Goal: Information Seeking & Learning: Learn about a topic

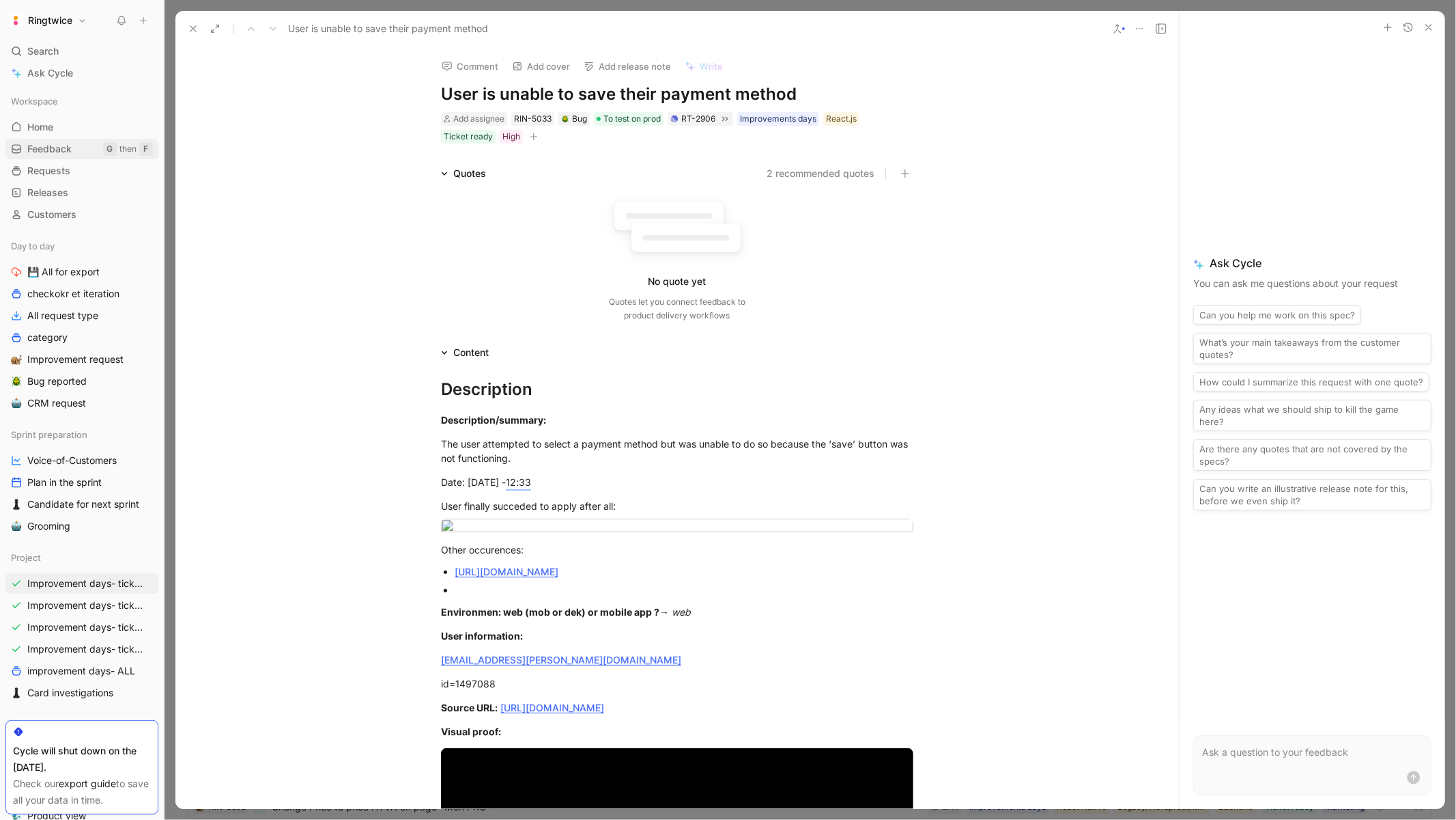
click at [55, 151] on span "Feedback" at bounding box center [49, 148] width 44 height 13
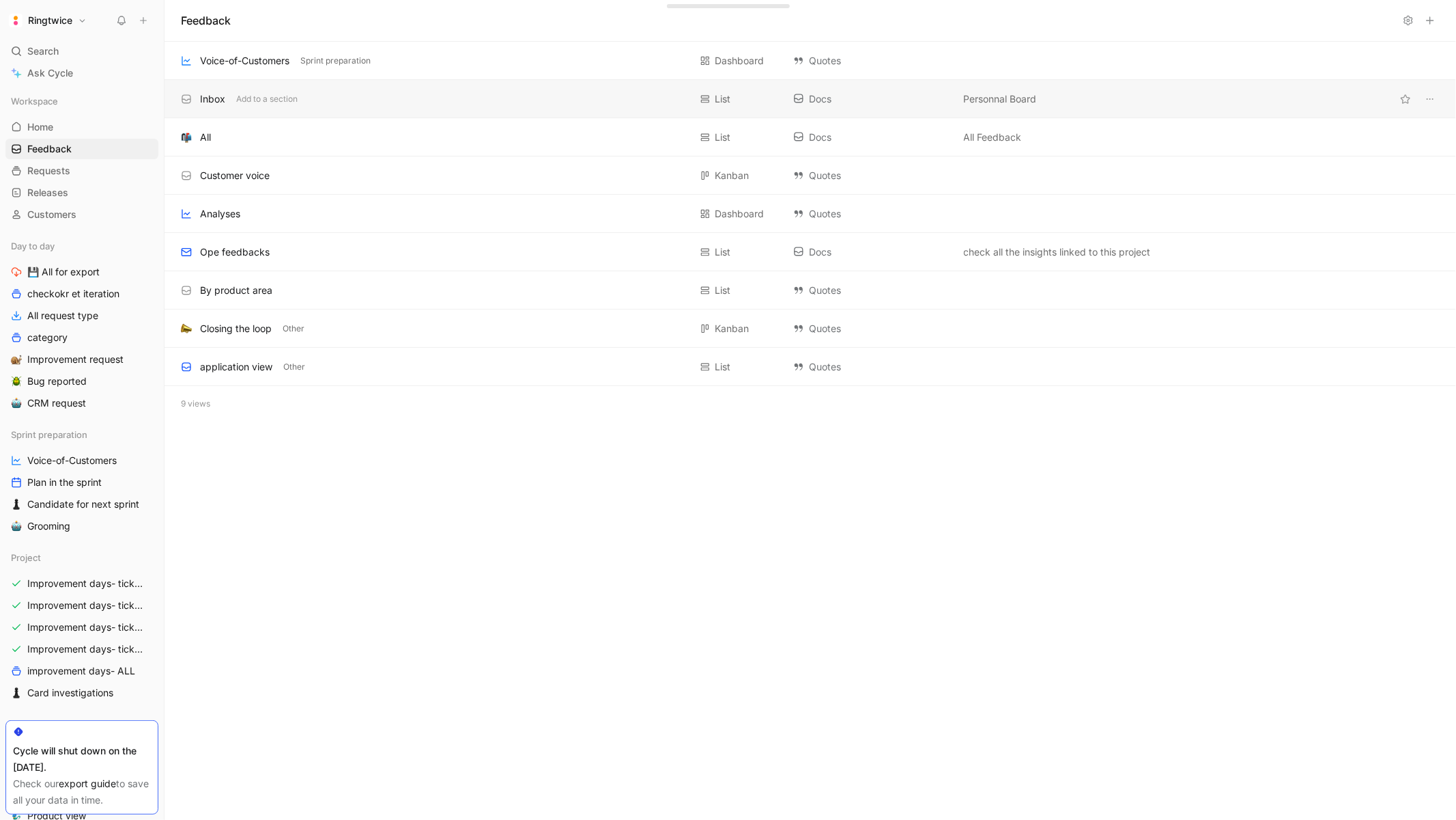
click at [257, 106] on div "Inbox Add to a section" at bounding box center [435, 99] width 509 height 17
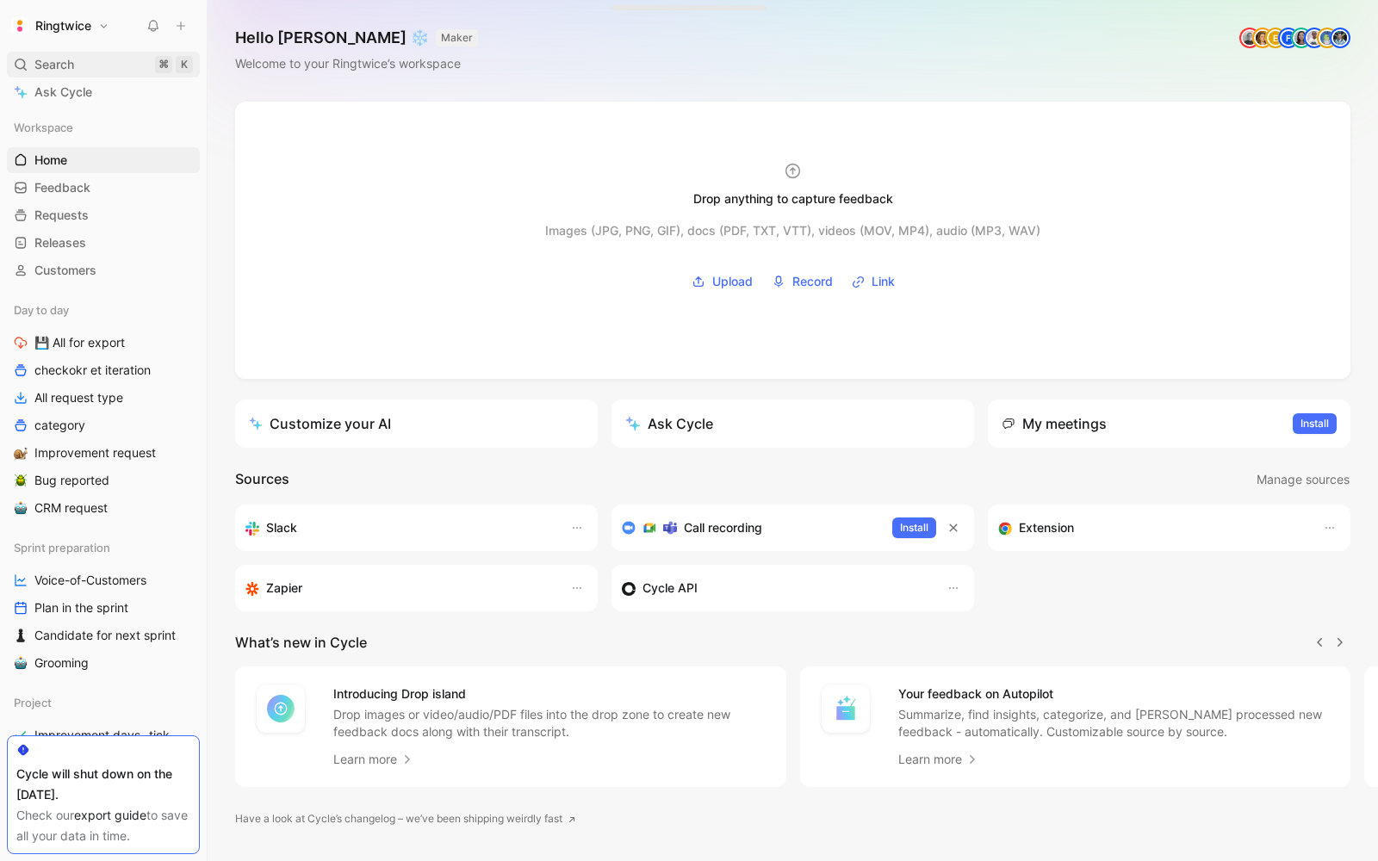
click at [63, 62] on span "Search" at bounding box center [54, 64] width 40 height 21
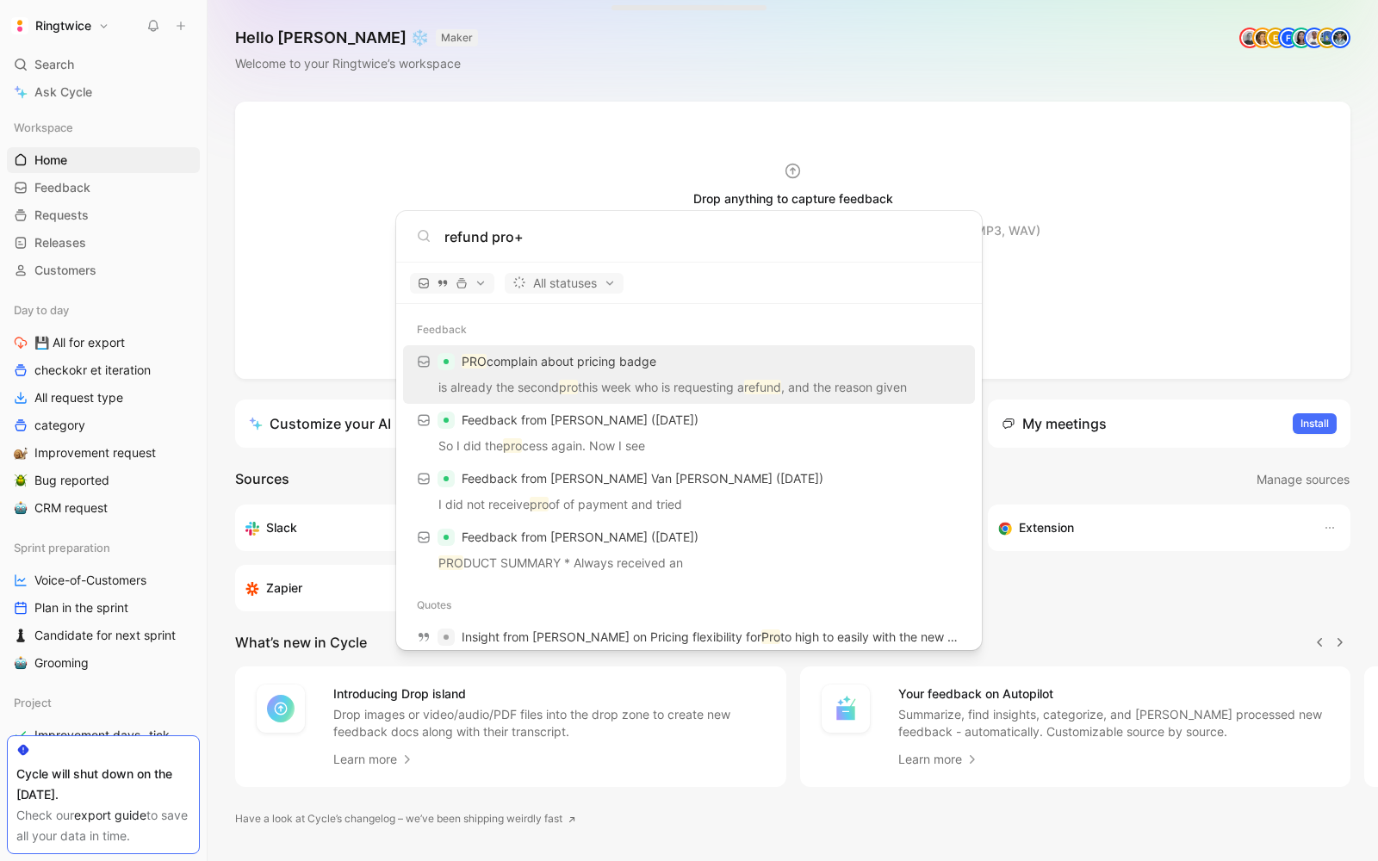
type input "refund pro+"
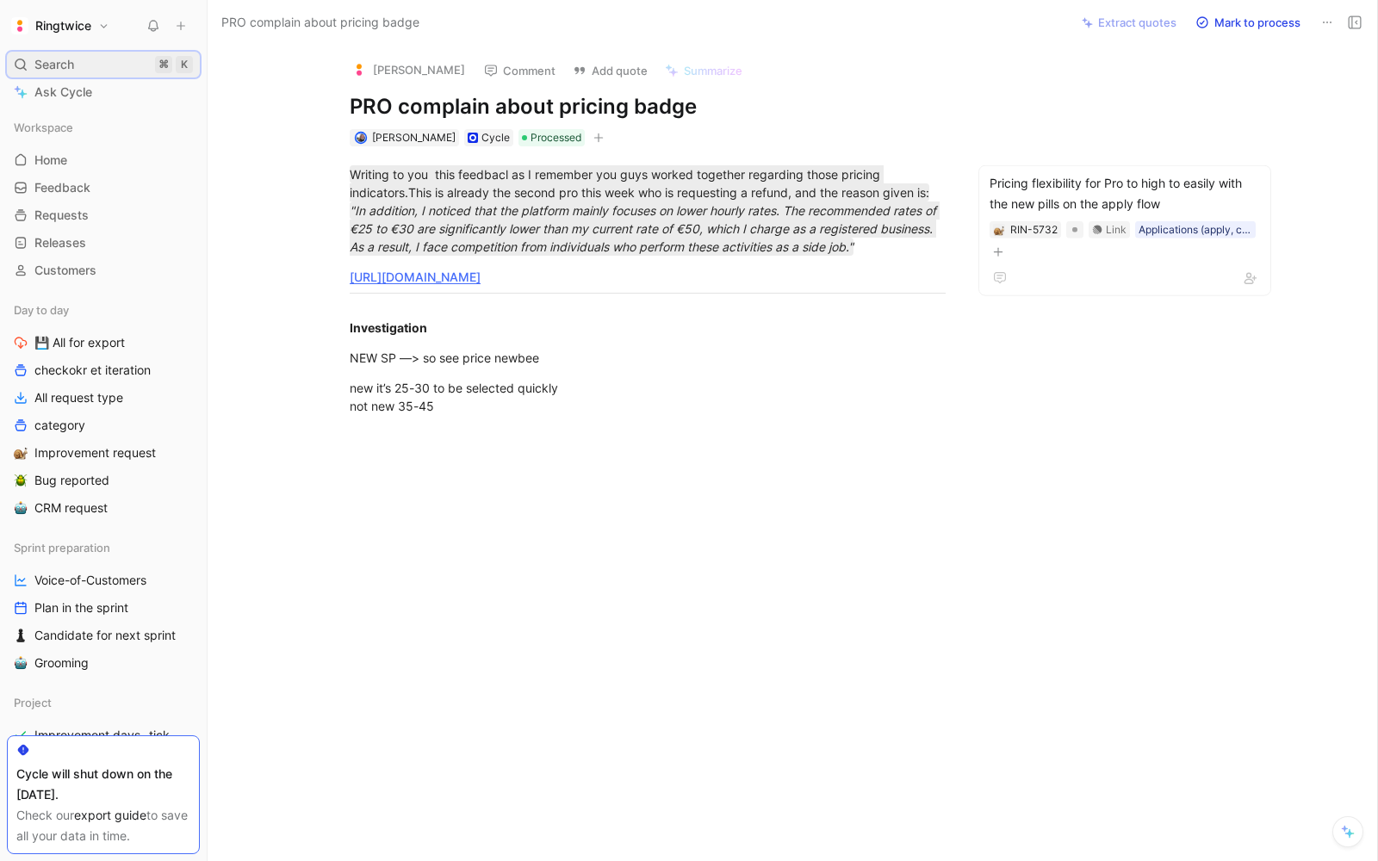
click at [45, 61] on span "Search" at bounding box center [54, 64] width 40 height 21
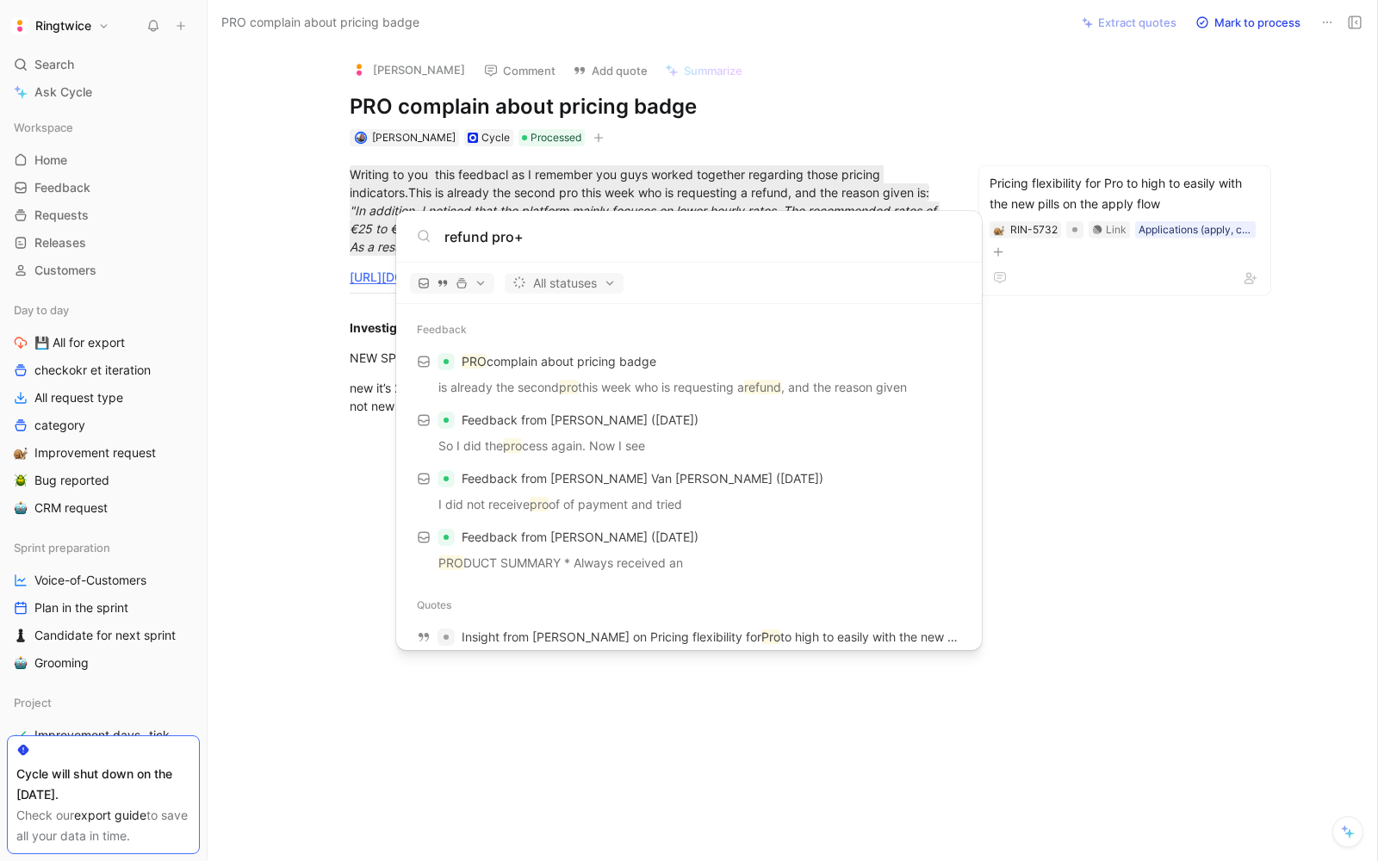
type input "refund pro+"
click at [115, 456] on body "Ringtwice Search ⌘ K Ask Cycle Workspace Home G then H Feedback G then F Reques…" at bounding box center [689, 430] width 1378 height 861
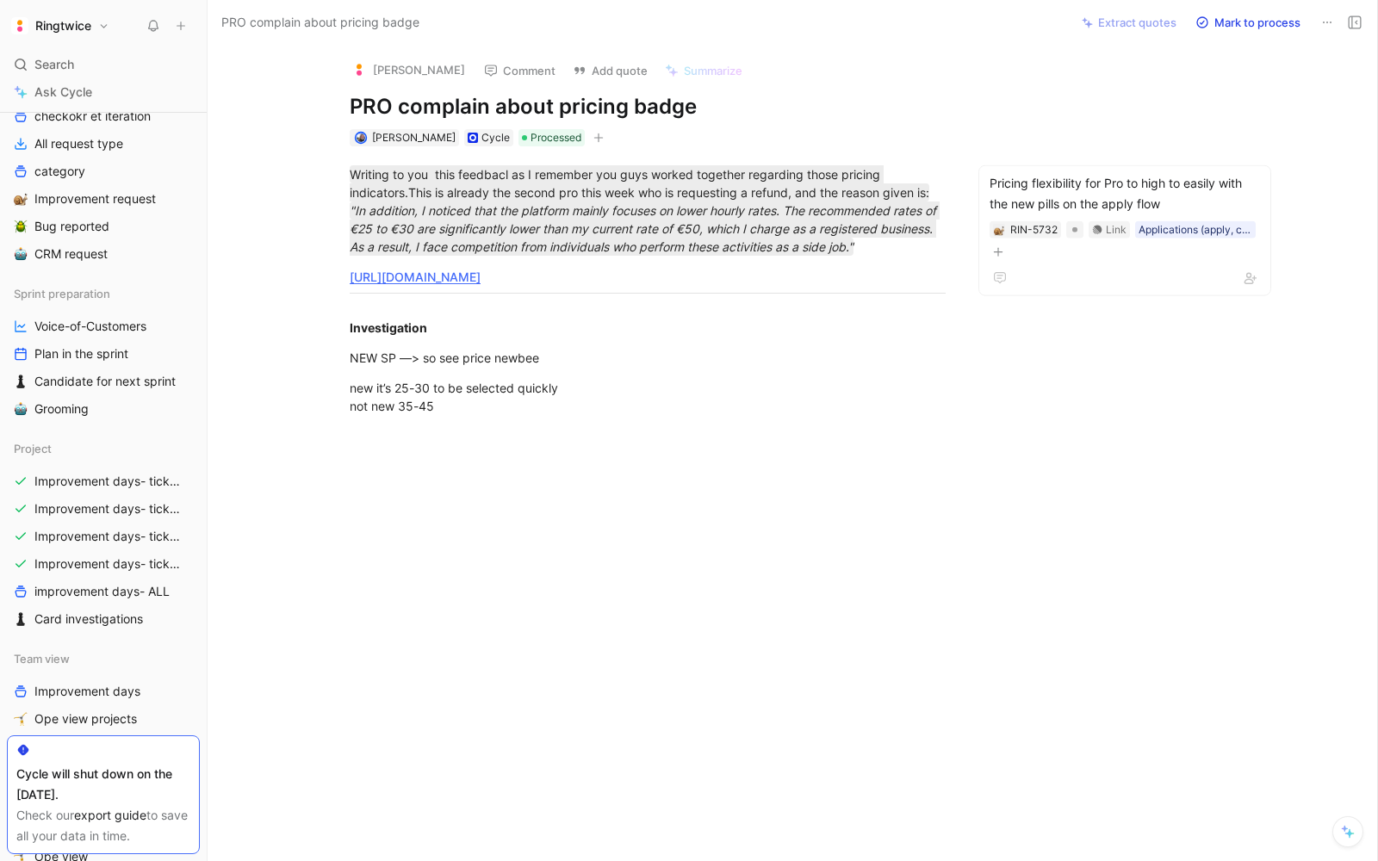
scroll to position [296, 0]
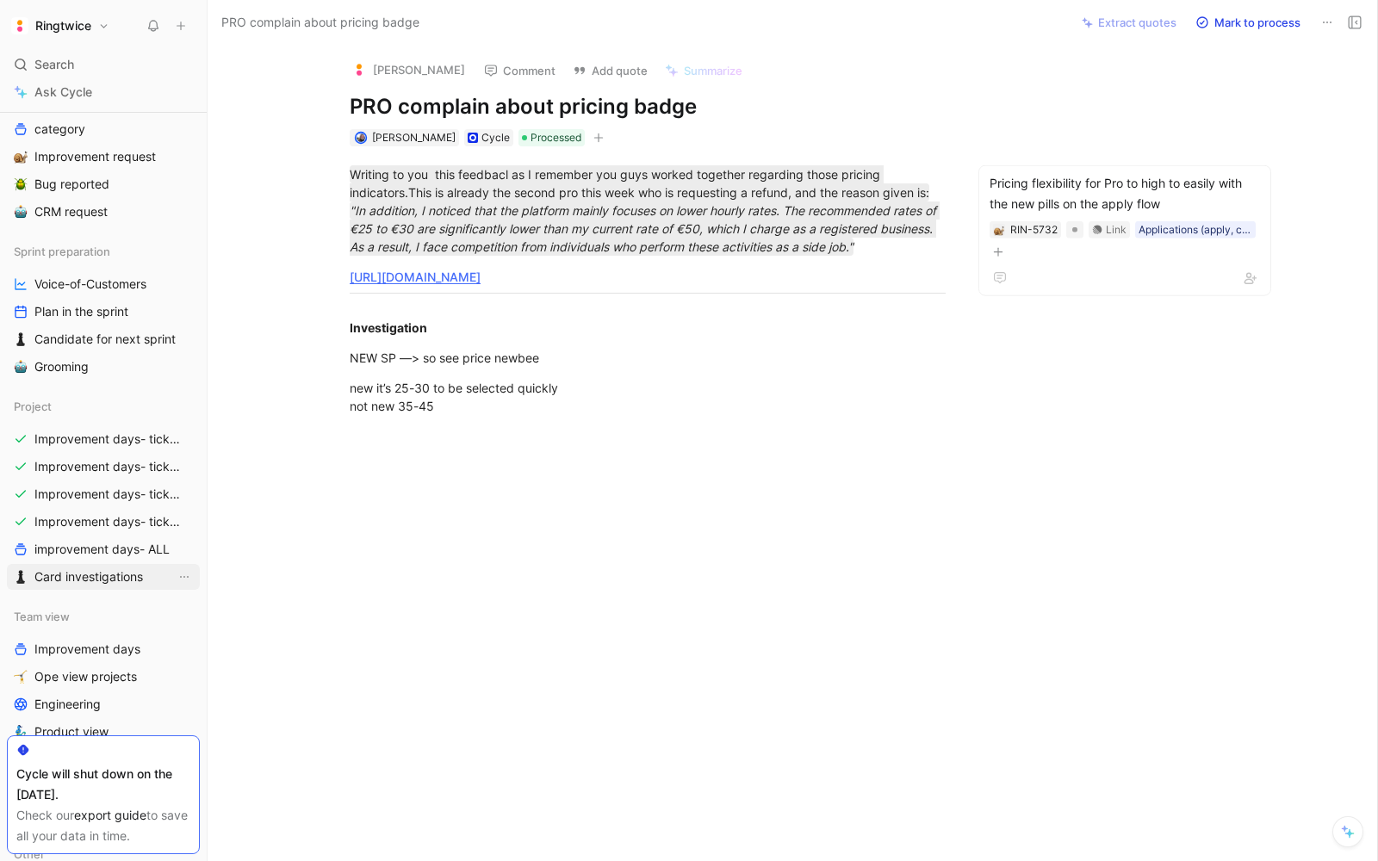
click at [77, 573] on span "Card investigations" at bounding box center [88, 577] width 109 height 17
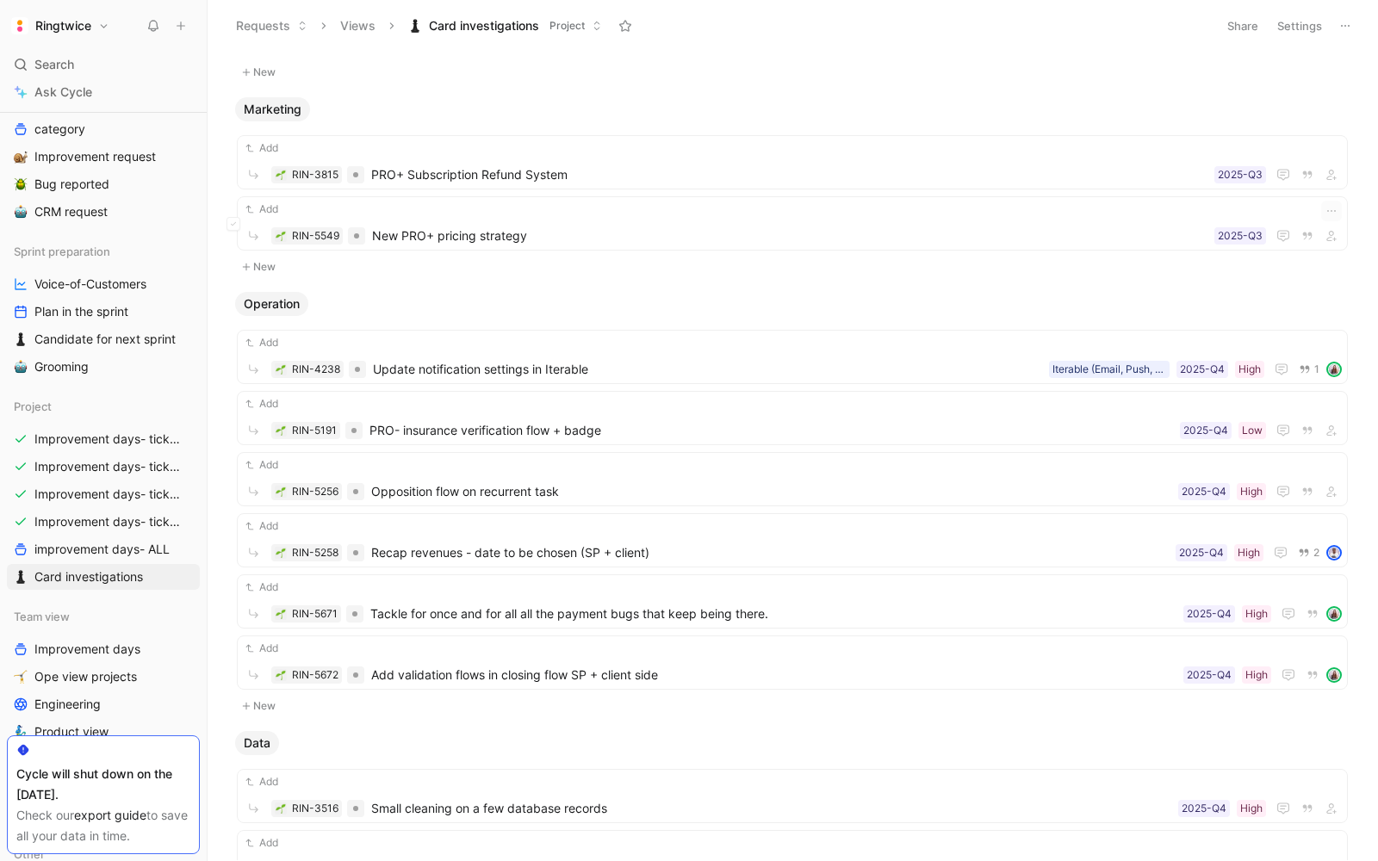
scroll to position [98, 0]
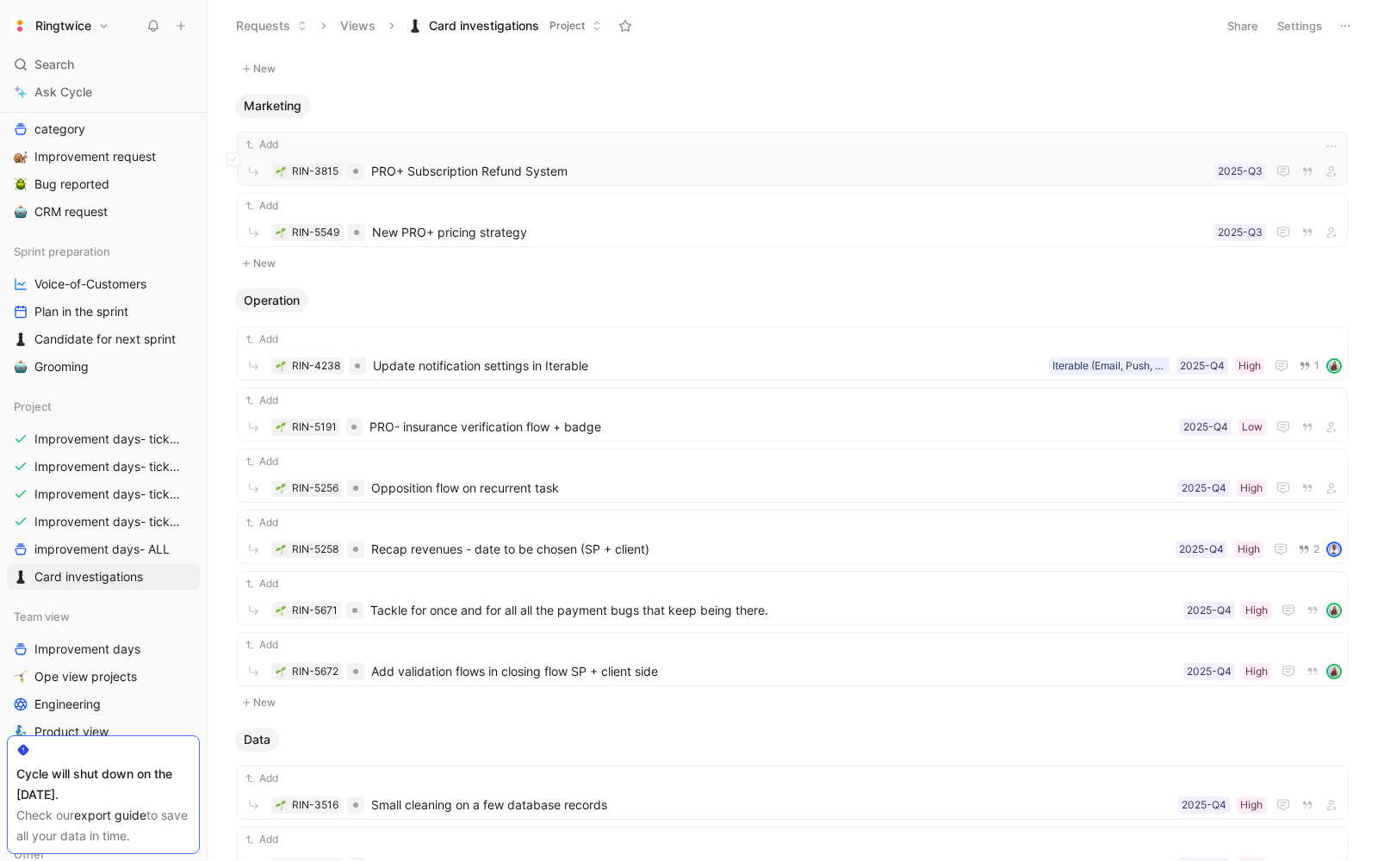
click at [467, 144] on div "Add" at bounding box center [792, 144] width 1099 height 17
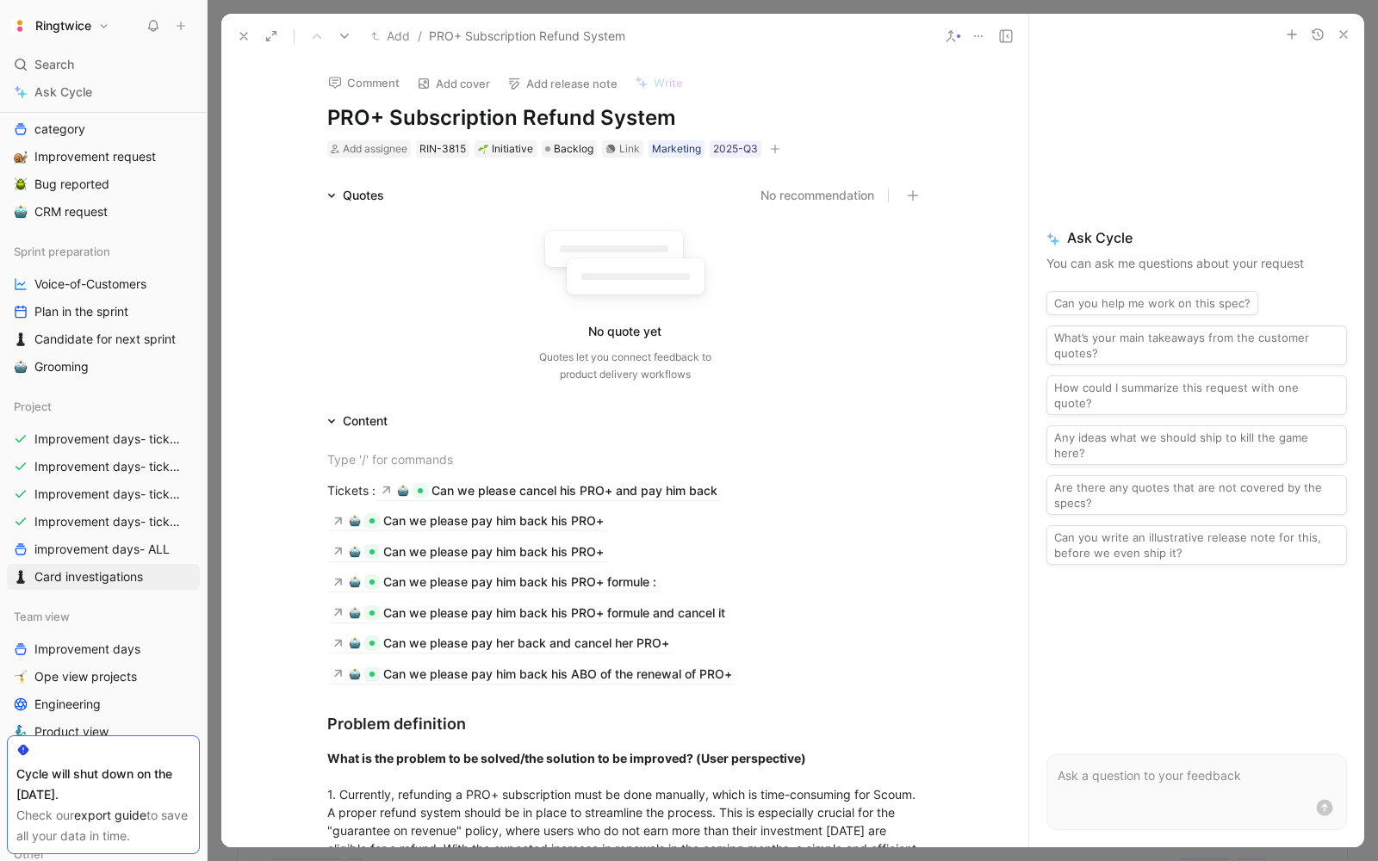
click at [453, 304] on div "No quote yet Quotes let you connect feedback to product delivery workflows" at bounding box center [625, 302] width 596 height 164
click at [243, 33] on icon at bounding box center [244, 36] width 14 height 14
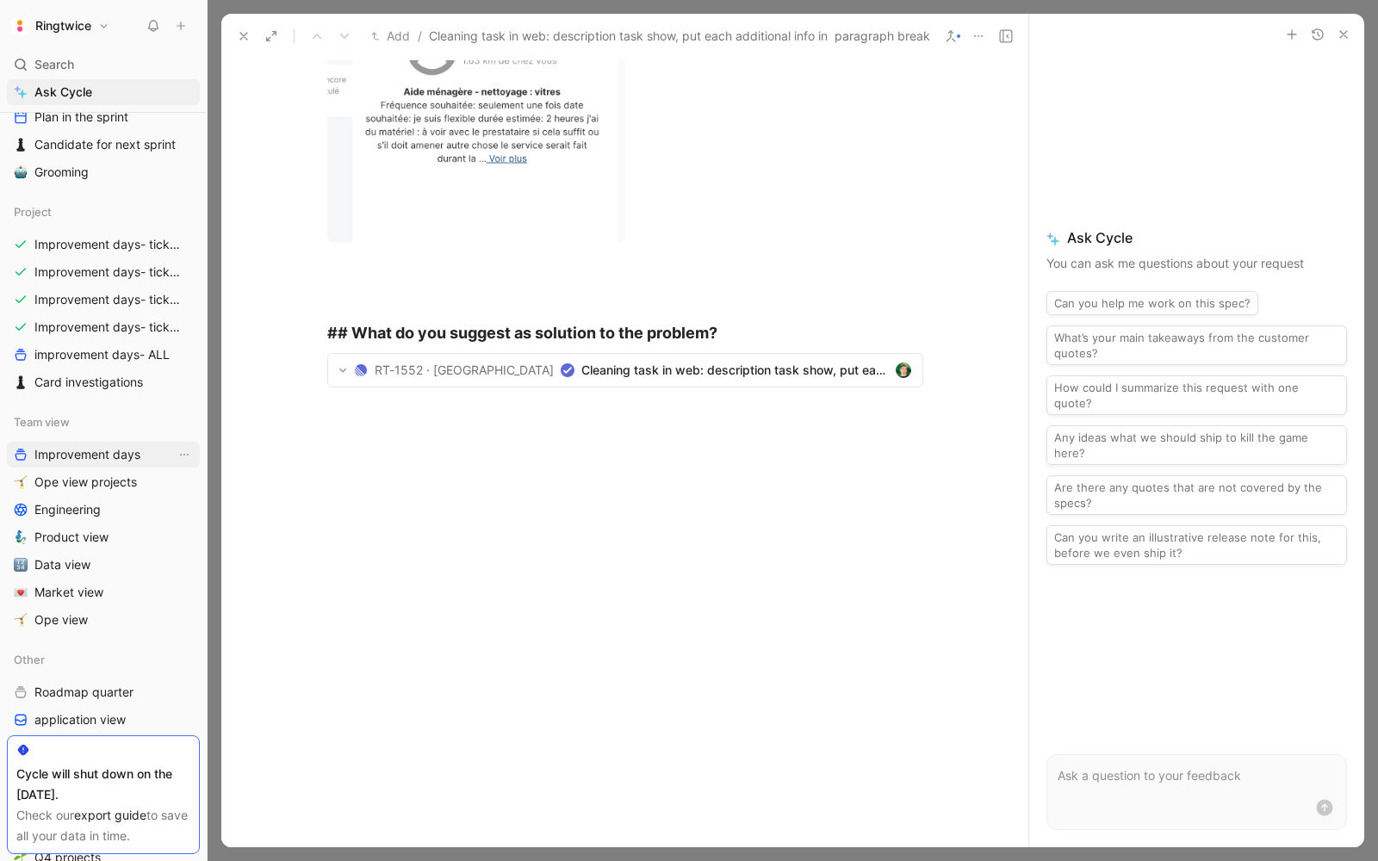
scroll to position [492, 0]
click at [92, 570] on link "Data view" at bounding box center [103, 564] width 193 height 26
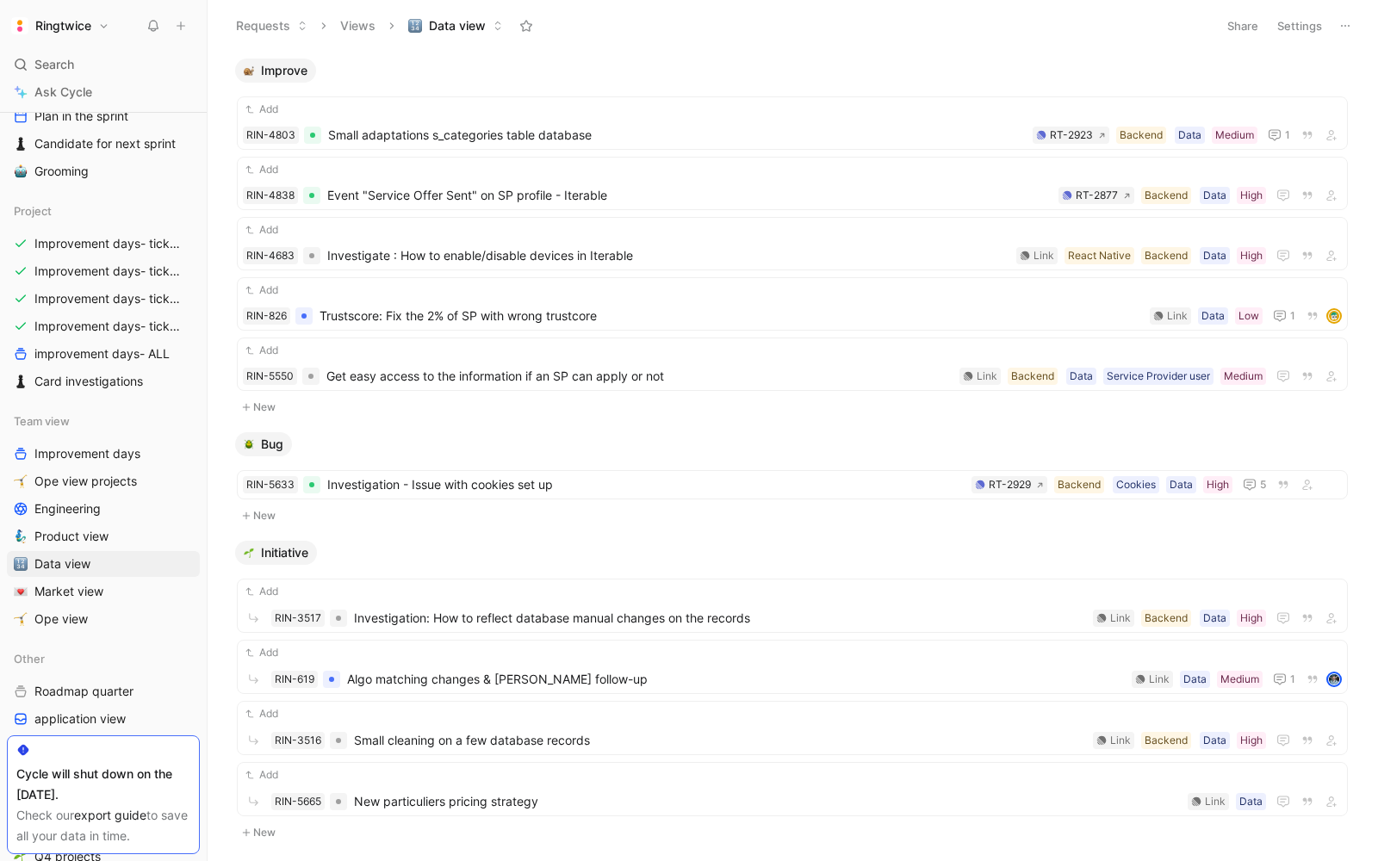
click at [1346, 31] on icon at bounding box center [1346, 26] width 14 height 14
click at [1306, 22] on button "Settings" at bounding box center [1300, 26] width 60 height 24
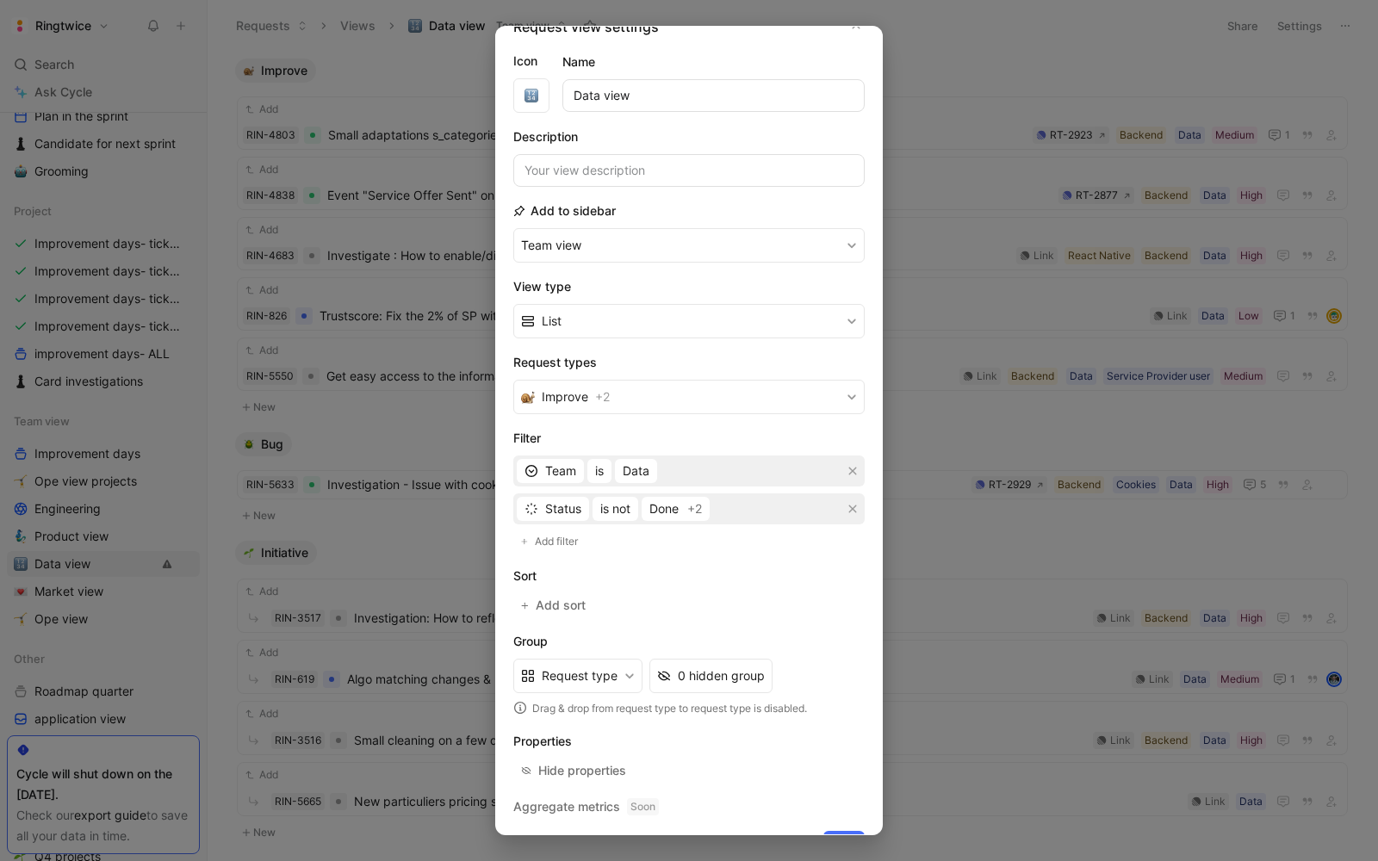
scroll to position [29, 0]
click at [680, 495] on button "Done +2" at bounding box center [676, 507] width 68 height 24
click at [662, 500] on span "Done" at bounding box center [664, 507] width 29 height 21
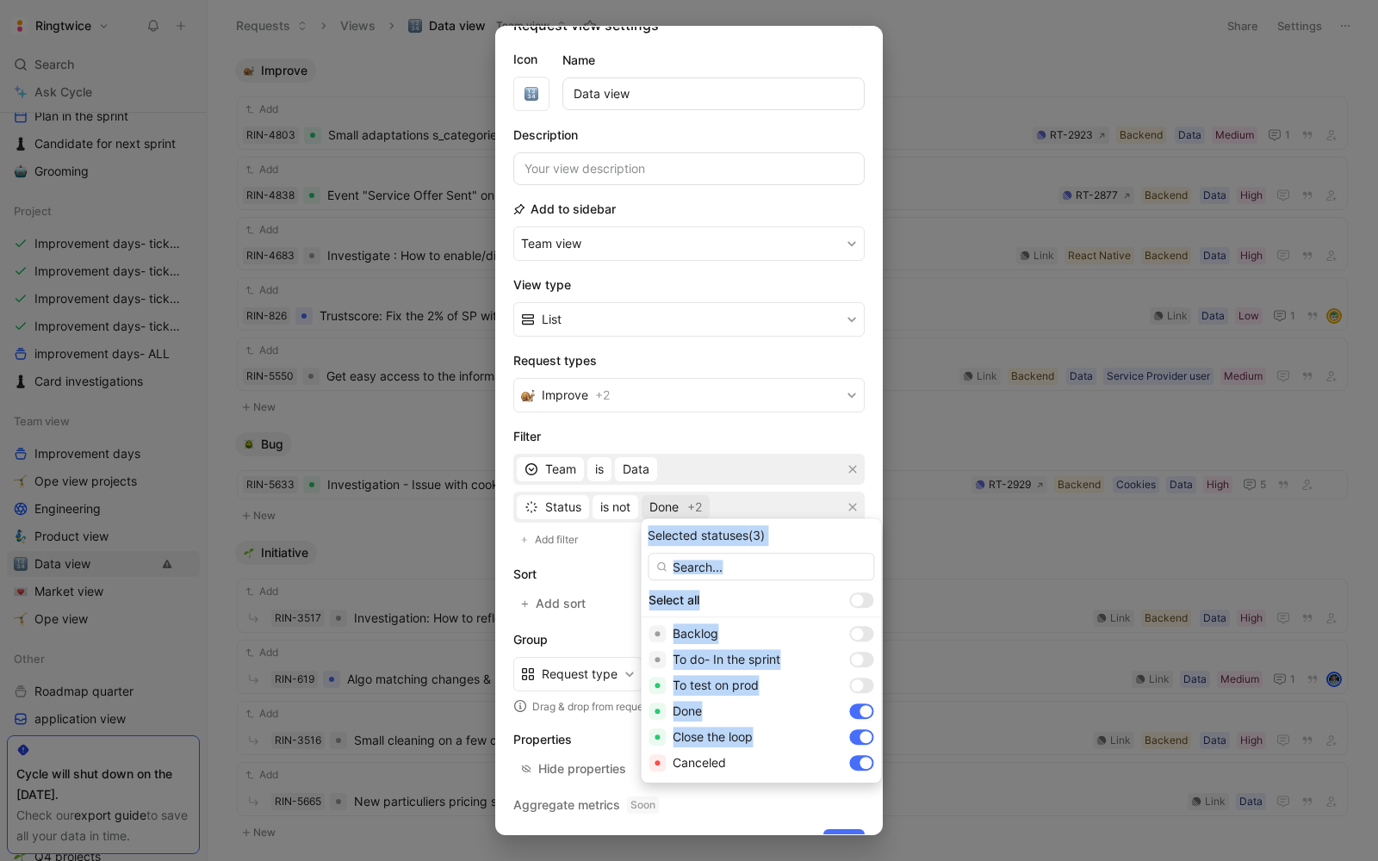
drag, startPoint x: 812, startPoint y: 737, endPoint x: 845, endPoint y: 731, distance: 33.1
click at [845, 731] on body "Ringtwice Search ⌘ K Ask Cycle Workspace Home G then H Feedback G then F Reques…" at bounding box center [689, 430] width 1378 height 861
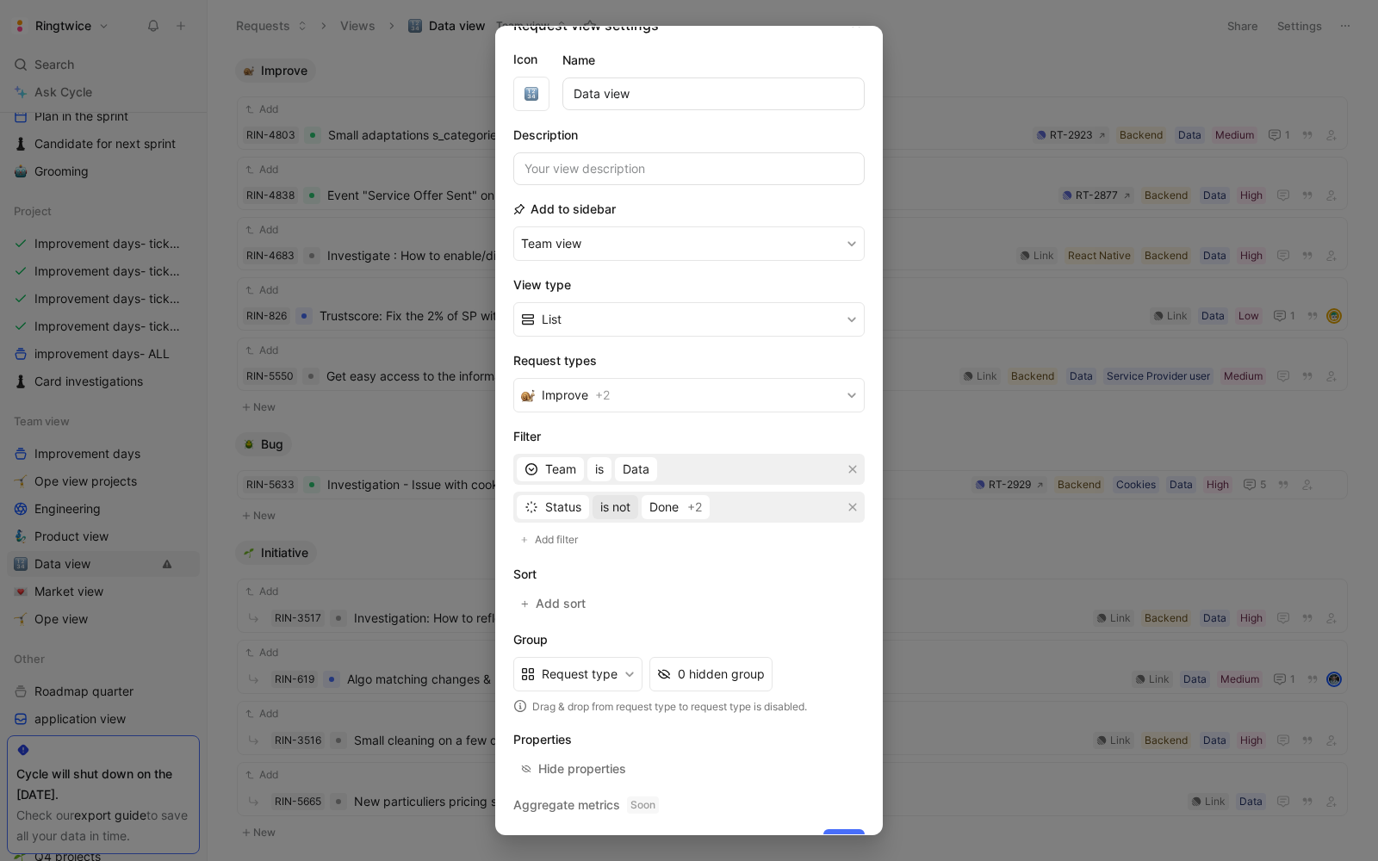
click at [617, 502] on span "is not" at bounding box center [615, 507] width 30 height 21
click at [626, 531] on div "is" at bounding box center [651, 538] width 102 height 21
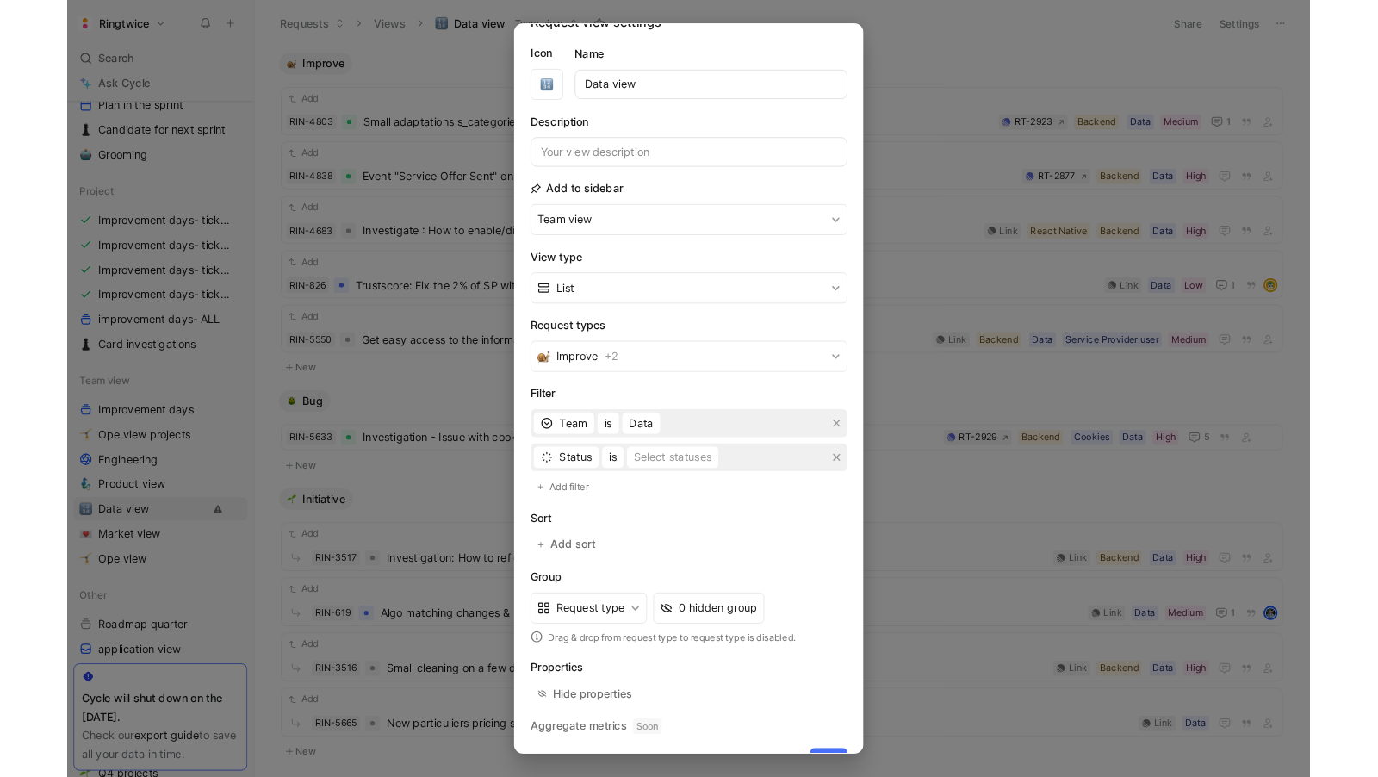
scroll to position [58, 0]
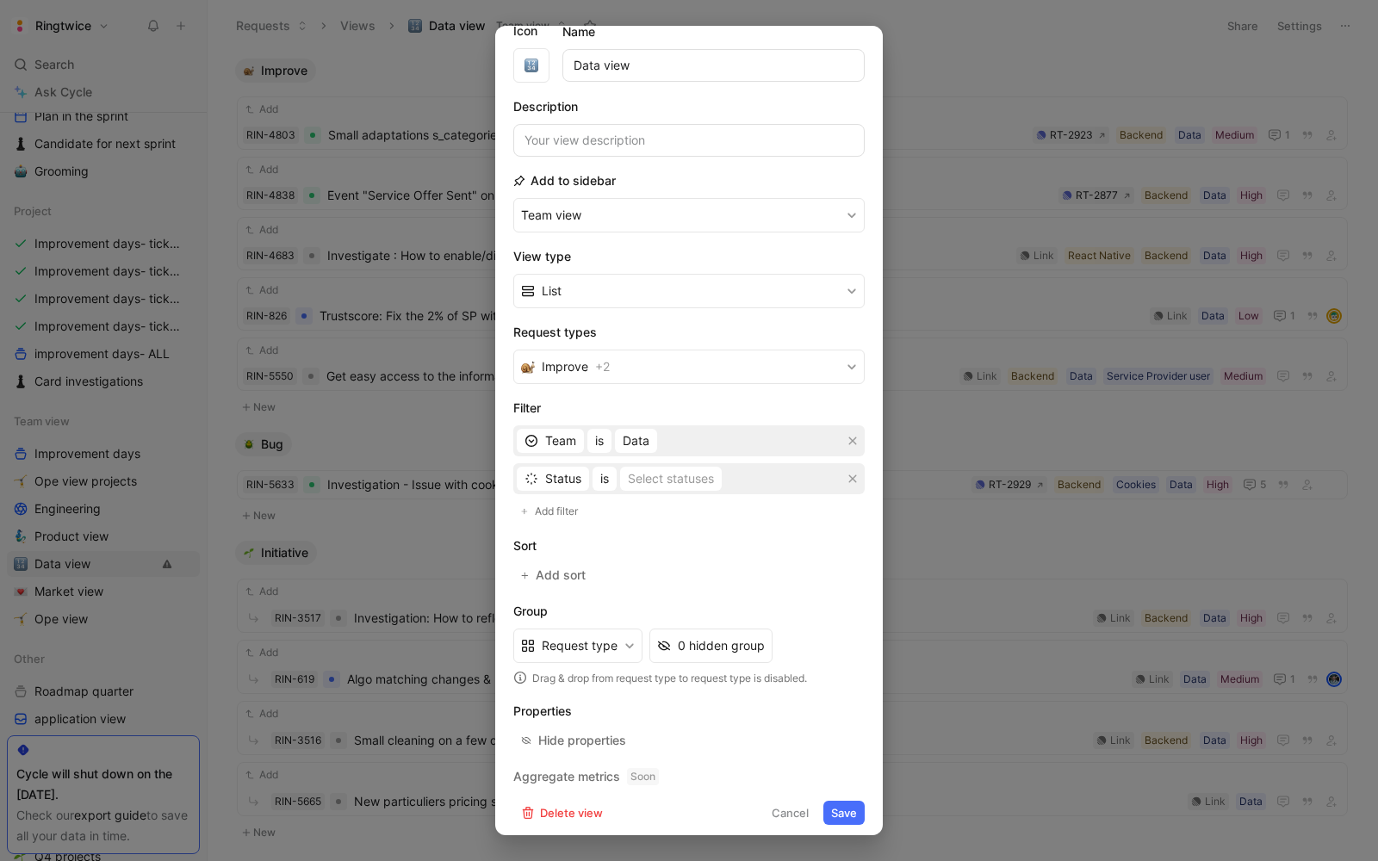
click at [844, 810] on button "Save" at bounding box center [844, 813] width 41 height 24
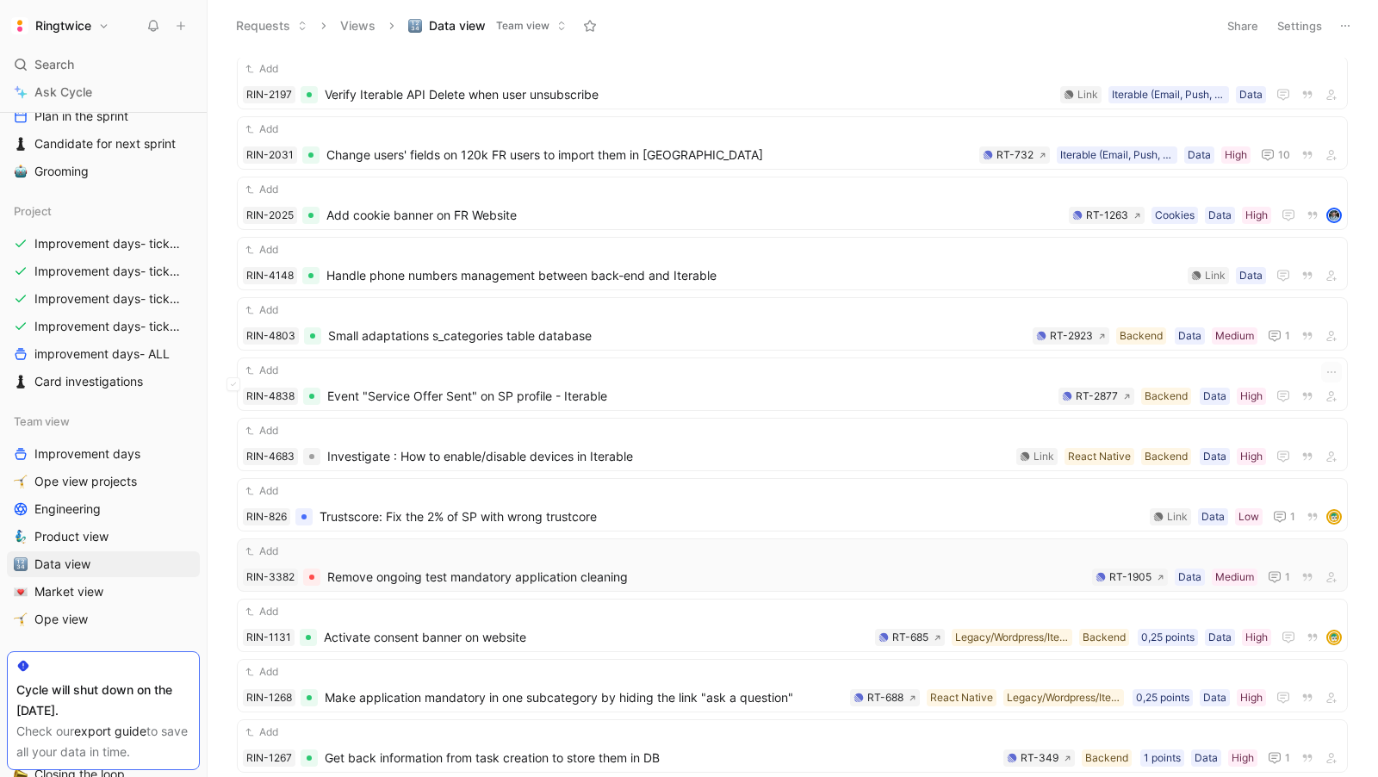
scroll to position [57, 0]
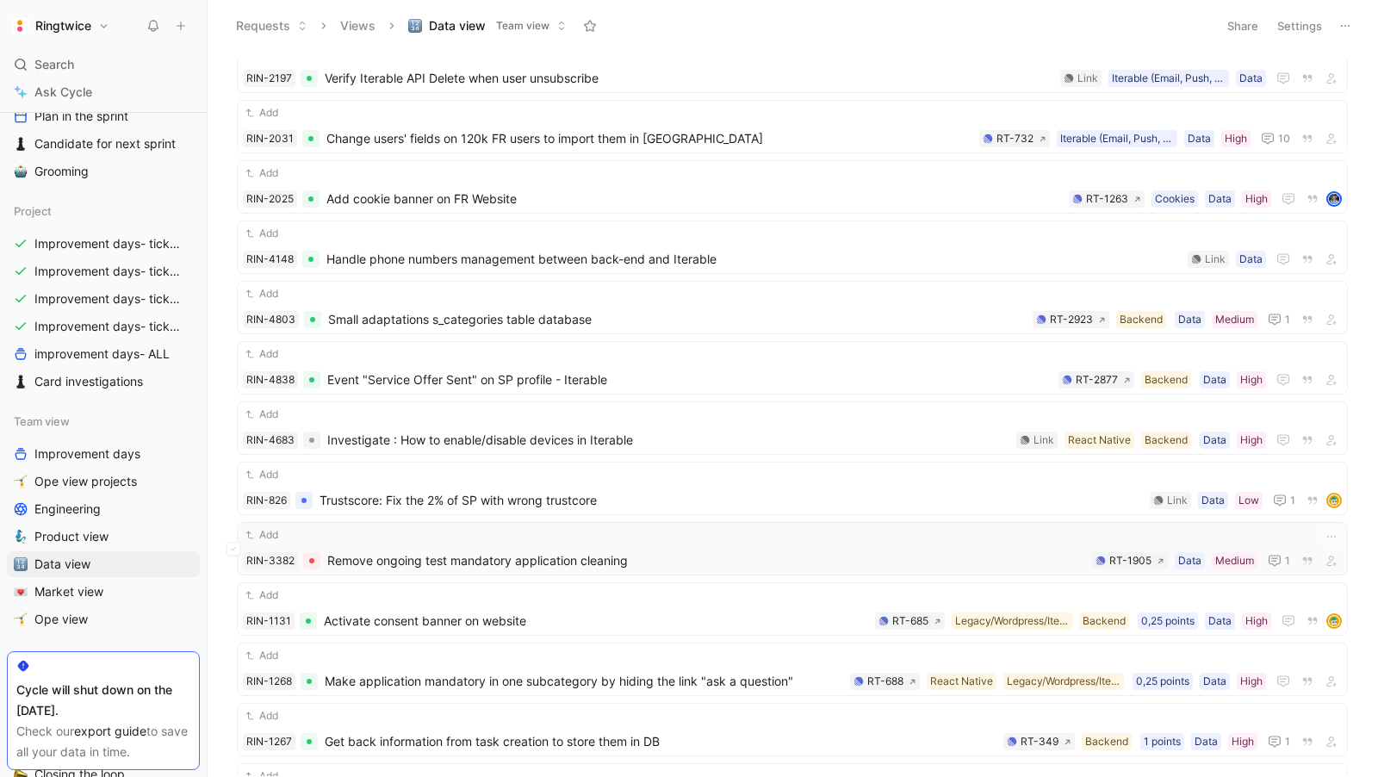
click at [519, 550] on span "Remove ongoing test mandatory application cleaning" at bounding box center [706, 560] width 758 height 21
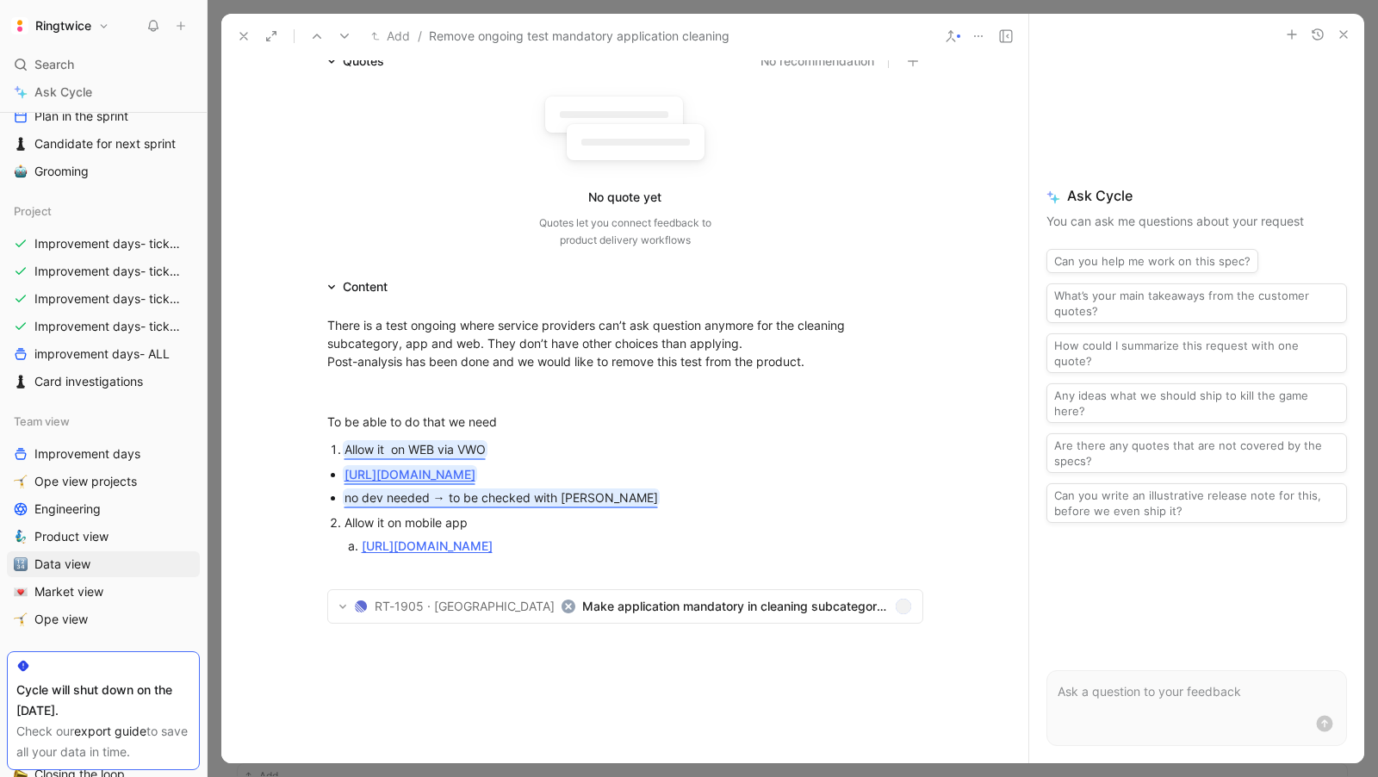
scroll to position [139, 0]
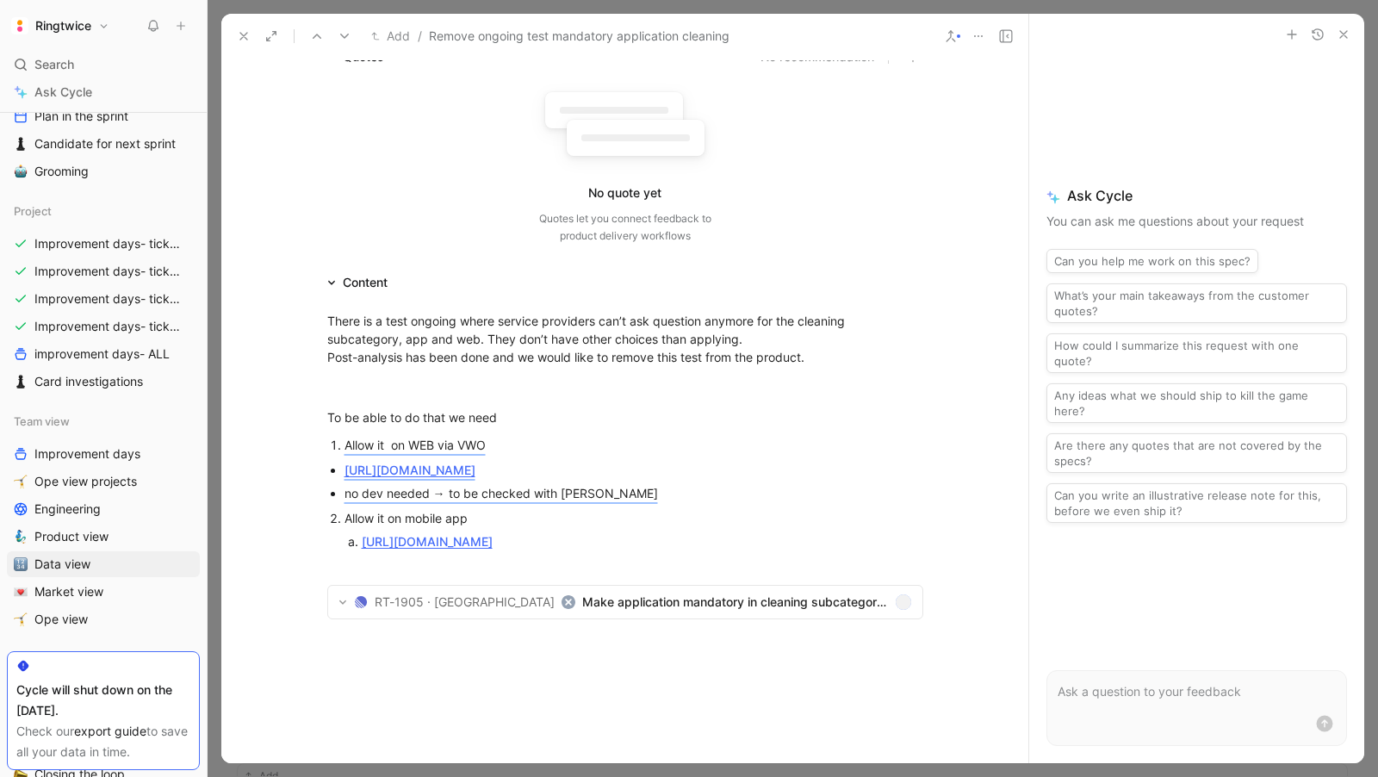
click at [493, 549] on link "[URL][DOMAIN_NAME]" at bounding box center [427, 541] width 131 height 15
click at [702, 397] on p at bounding box center [626, 387] width 662 height 28
click at [593, 612] on span "Make application mandatory in cleaning subcategory by UNhidding the link ask a …" at bounding box center [735, 602] width 306 height 21
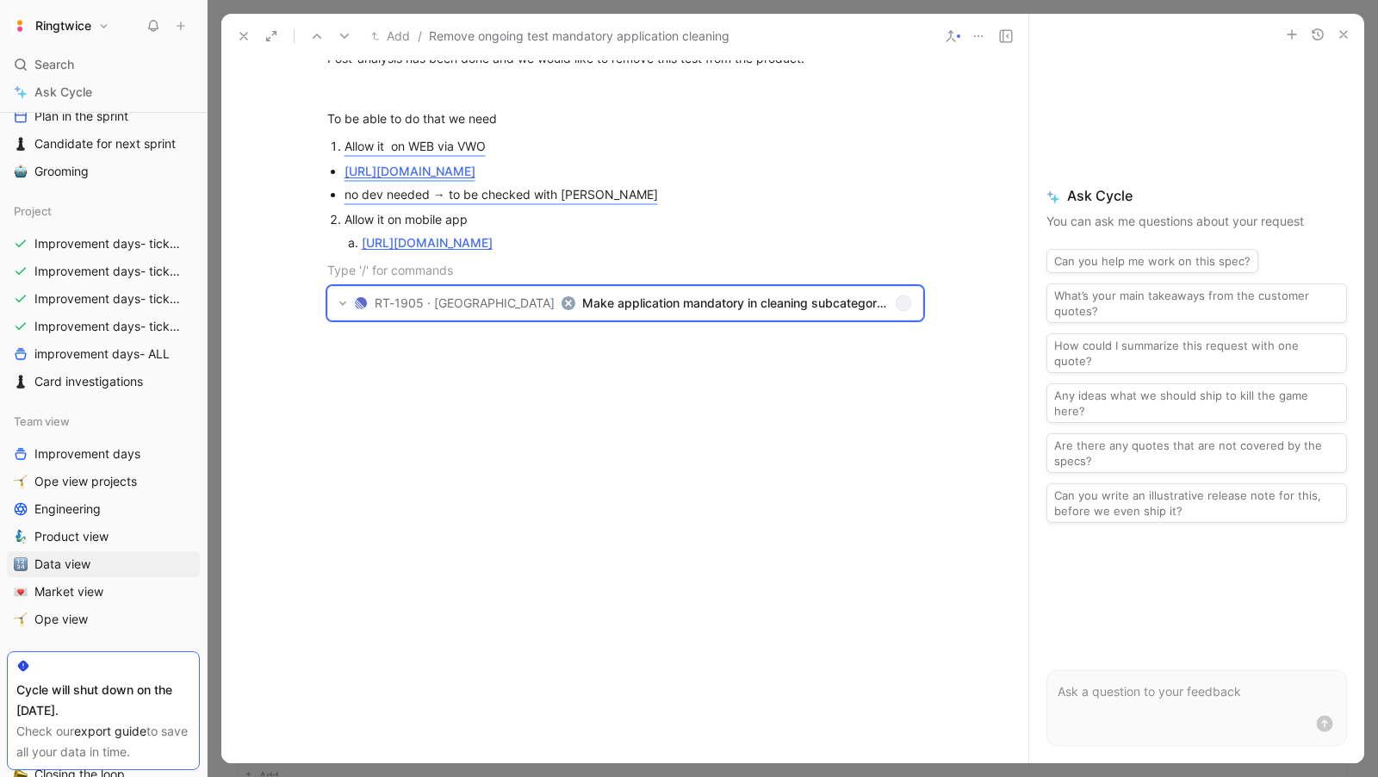
scroll to position [0, 0]
